Goal: Use online tool/utility: Utilize a website feature to perform a specific function

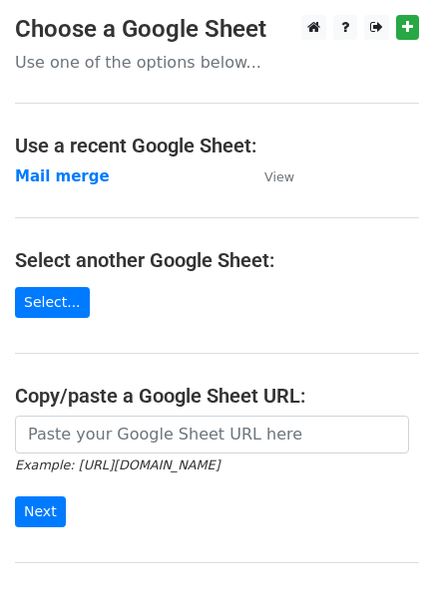
scroll to position [189, 0]
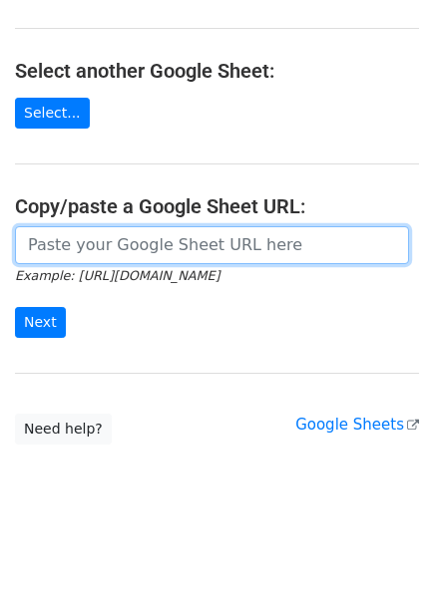
click at [148, 252] on input "url" at bounding box center [212, 245] width 394 height 38
paste input "https://docs.google.com/spreadsheets/d/15XMlOzaN1vr6r3AIVcPO4R35eGf3mO04gfEZg5y…"
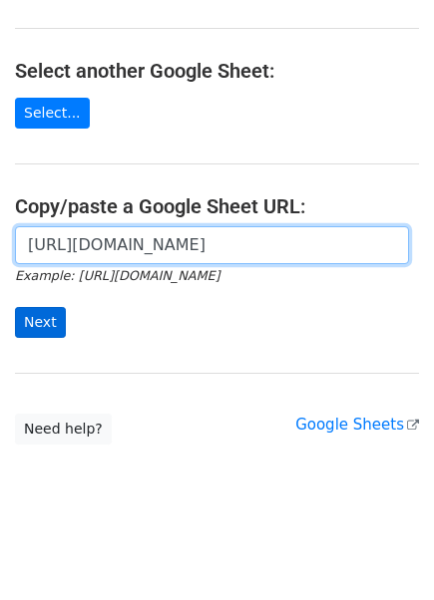
type input "https://docs.google.com/spreadsheets/d/15XMlOzaN1vr6r3AIVcPO4R35eGf3mO04gfEZg5y…"
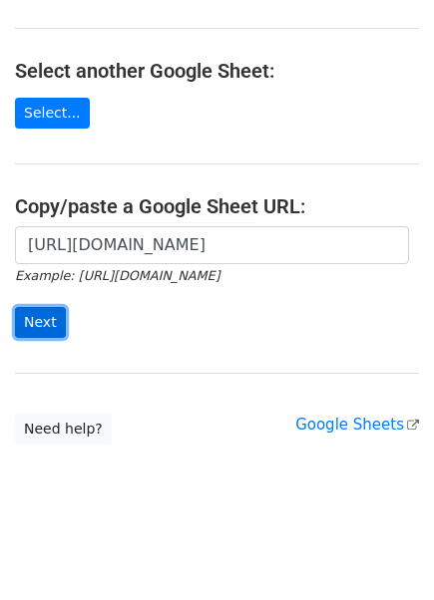
scroll to position [0, 0]
click at [26, 318] on input "Next" at bounding box center [40, 322] width 51 height 31
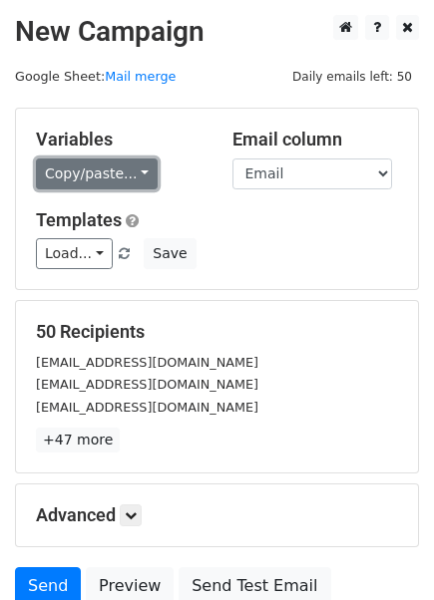
click at [68, 167] on link "Copy/paste..." at bounding box center [97, 174] width 122 height 31
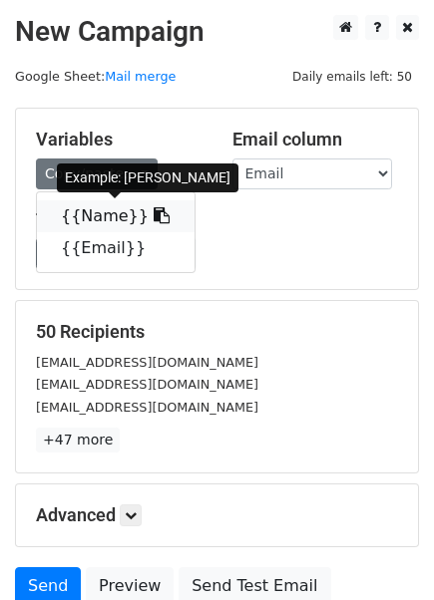
click at [80, 211] on link "{{Name}}" at bounding box center [116, 216] width 158 height 32
